Goal: Navigation & Orientation: Understand site structure

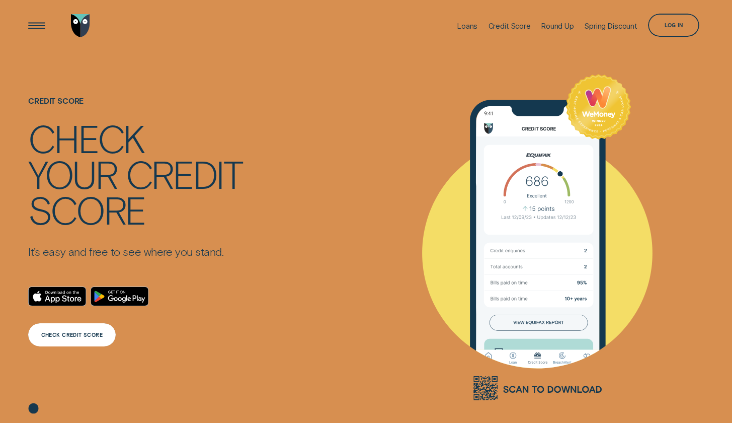
click at [80, 331] on div "CHECK CREDIT SCORE" at bounding box center [71, 334] width 87 height 23
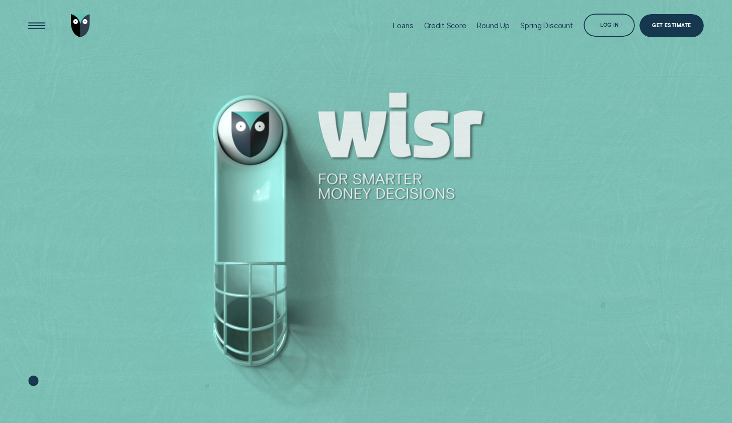
click at [432, 25] on div "Credit Score" at bounding box center [445, 25] width 42 height 9
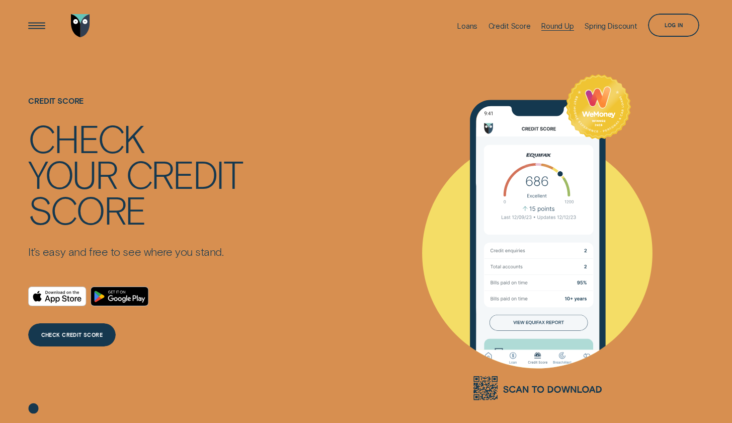
click at [559, 26] on div "Round Up" at bounding box center [558, 26] width 33 height 9
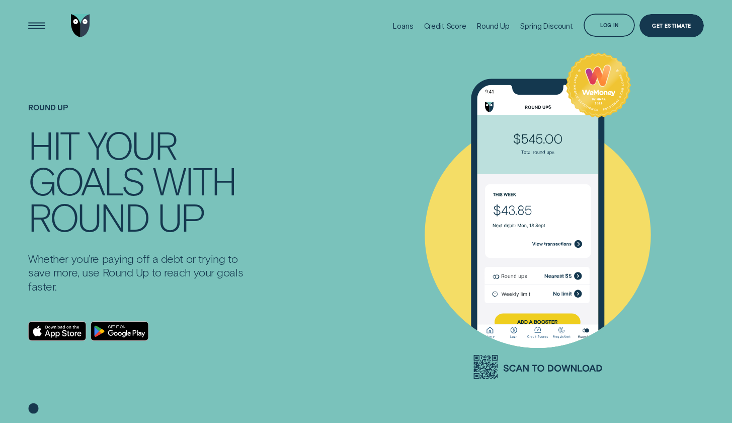
click at [80, 24] on img "Go to home page" at bounding box center [80, 25] width 19 height 23
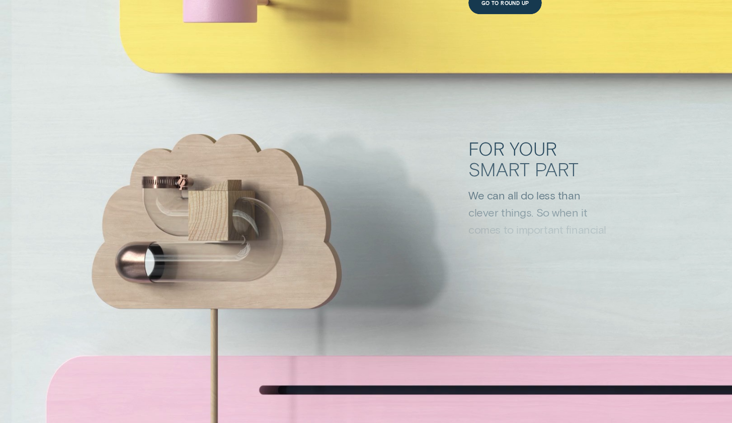
scroll to position [3380, 0]
